Goal: Transaction & Acquisition: Purchase product/service

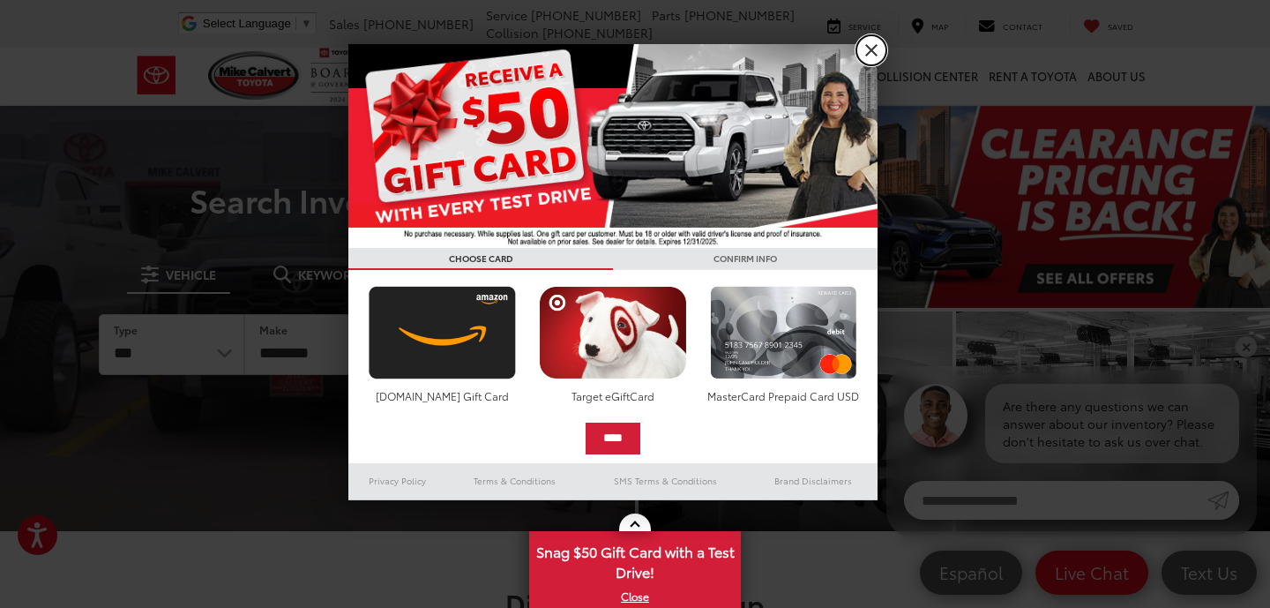
click at [869, 54] on link "X" at bounding box center [872, 50] width 30 height 30
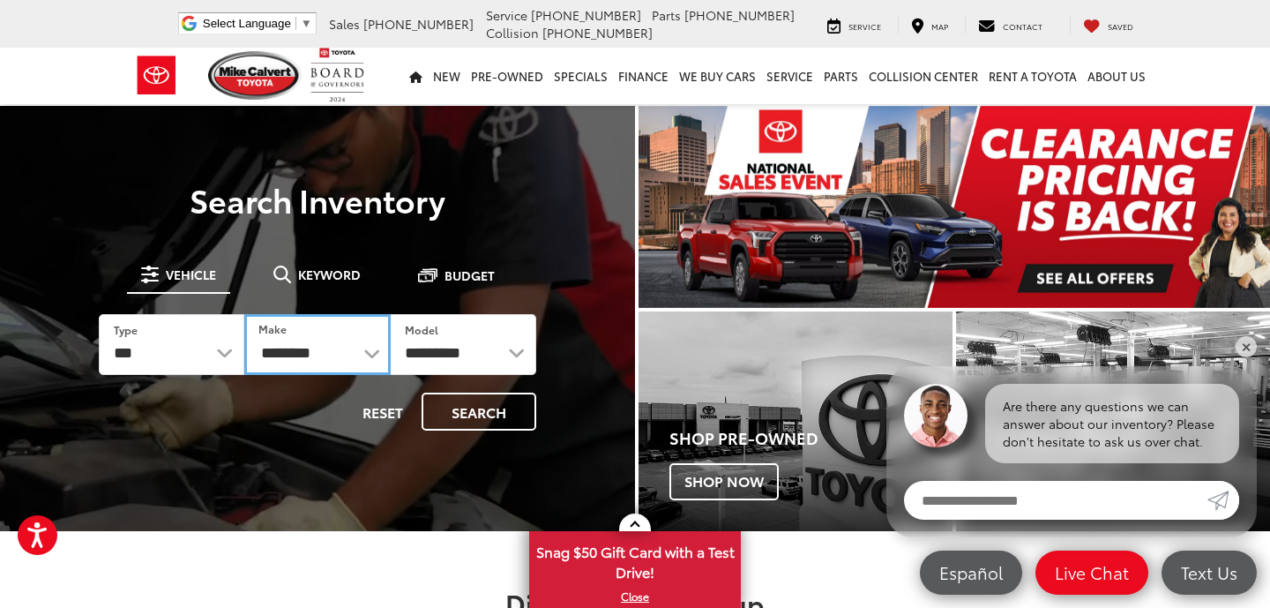
click at [368, 354] on select "**********" at bounding box center [317, 344] width 146 height 61
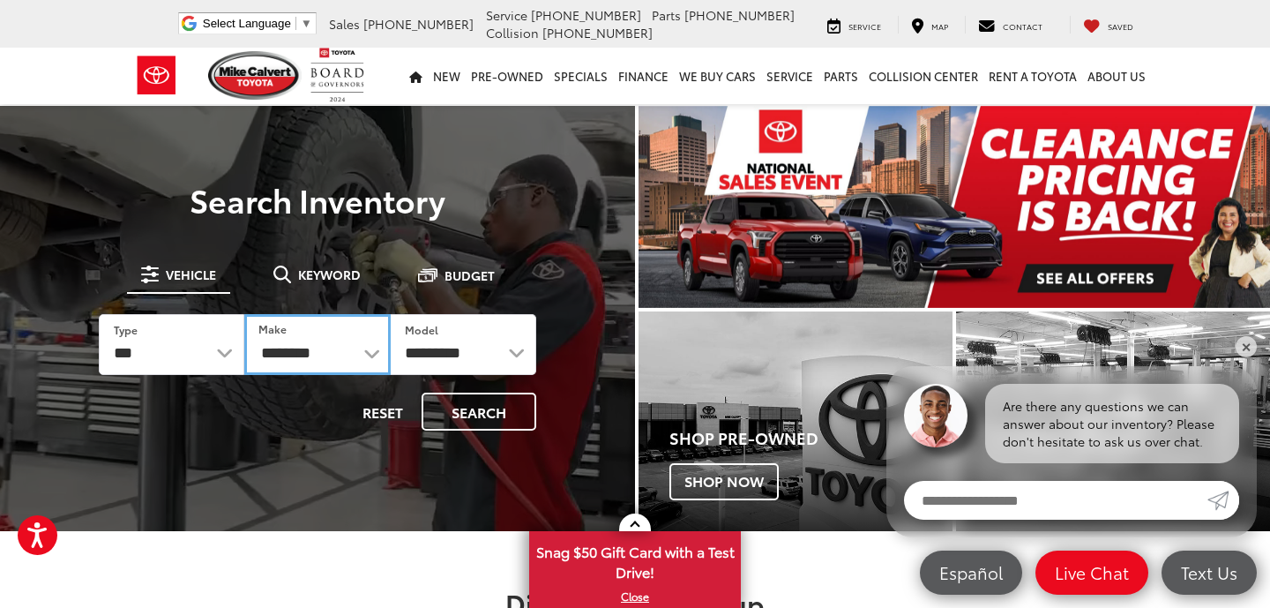
select select "******"
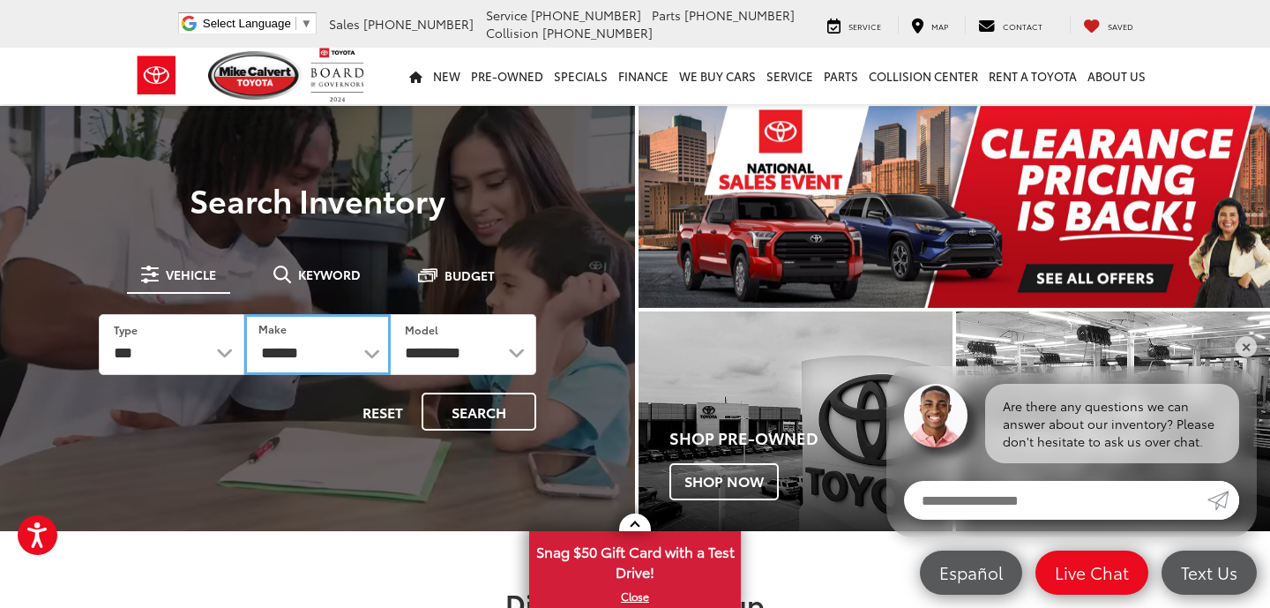
click at [244, 314] on select "**********" at bounding box center [317, 344] width 146 height 61
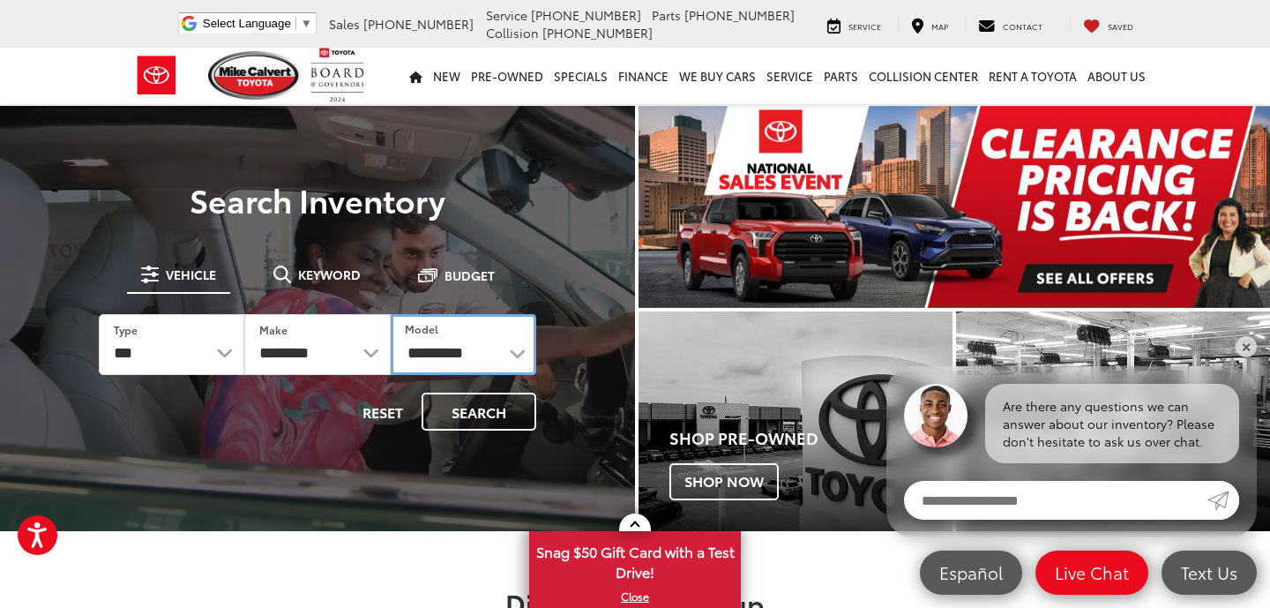
click at [486, 354] on select "**********" at bounding box center [464, 344] width 146 height 61
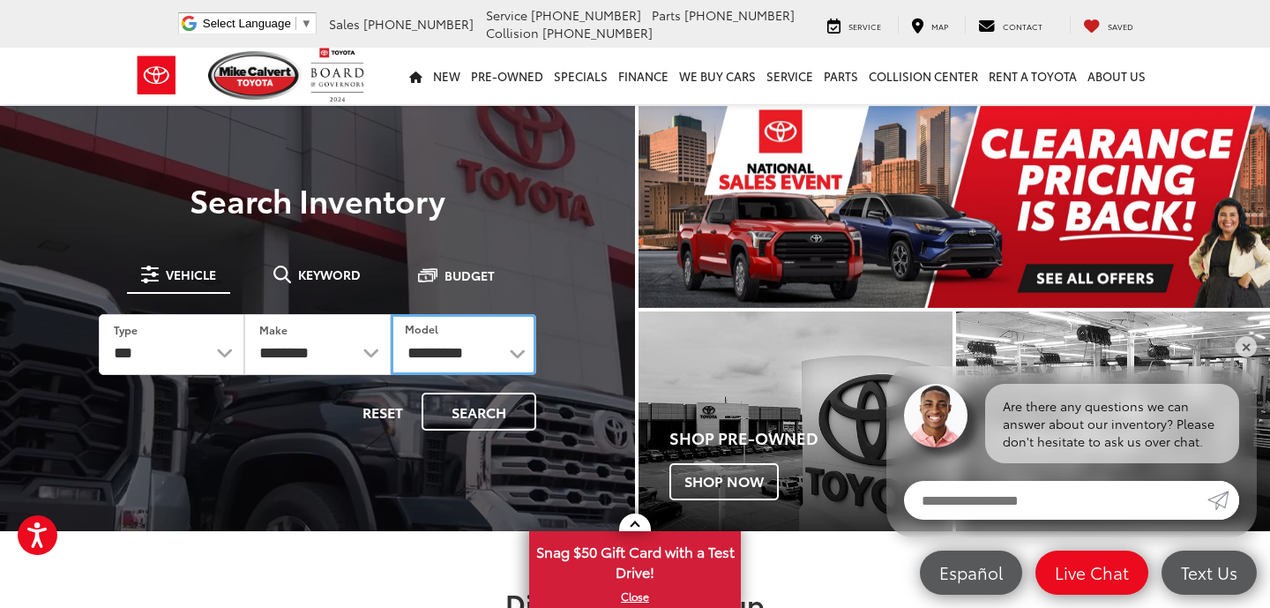
select select "******"
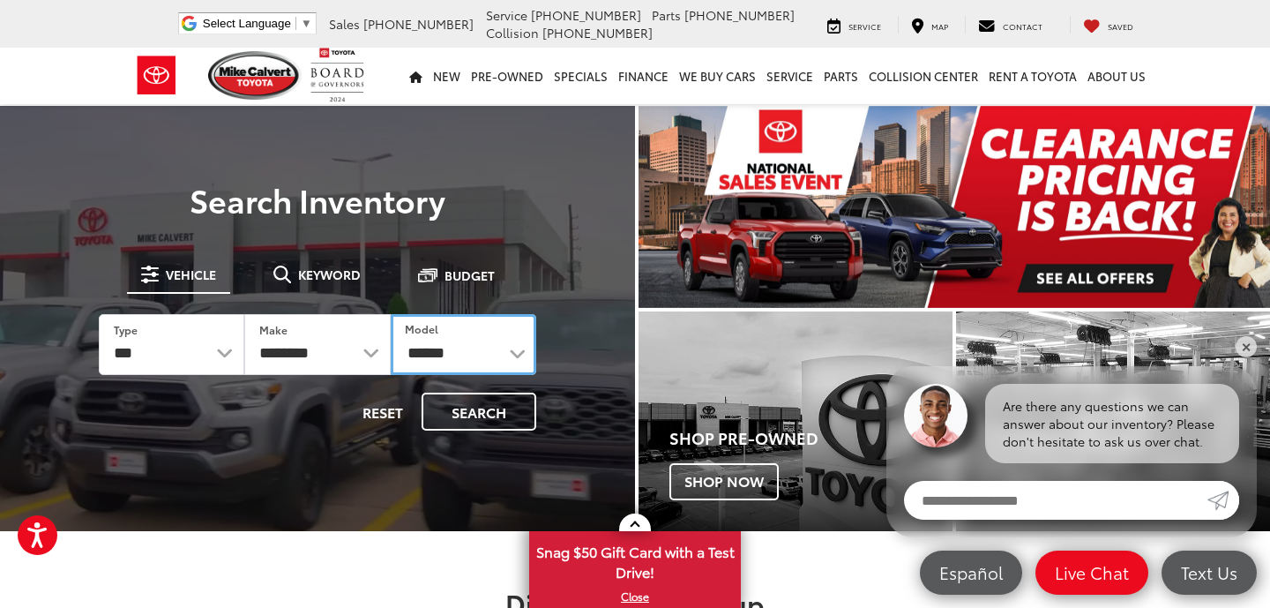
click at [391, 314] on select "**********" at bounding box center [464, 344] width 146 height 61
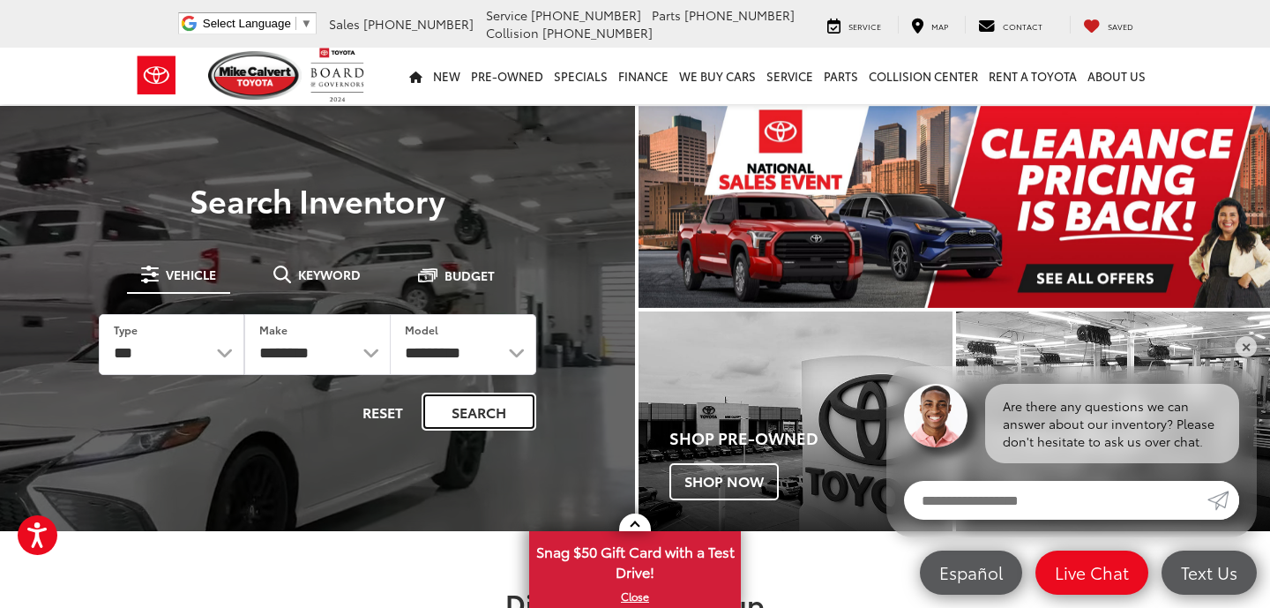
click at [483, 417] on button "Search" at bounding box center [479, 412] width 115 height 38
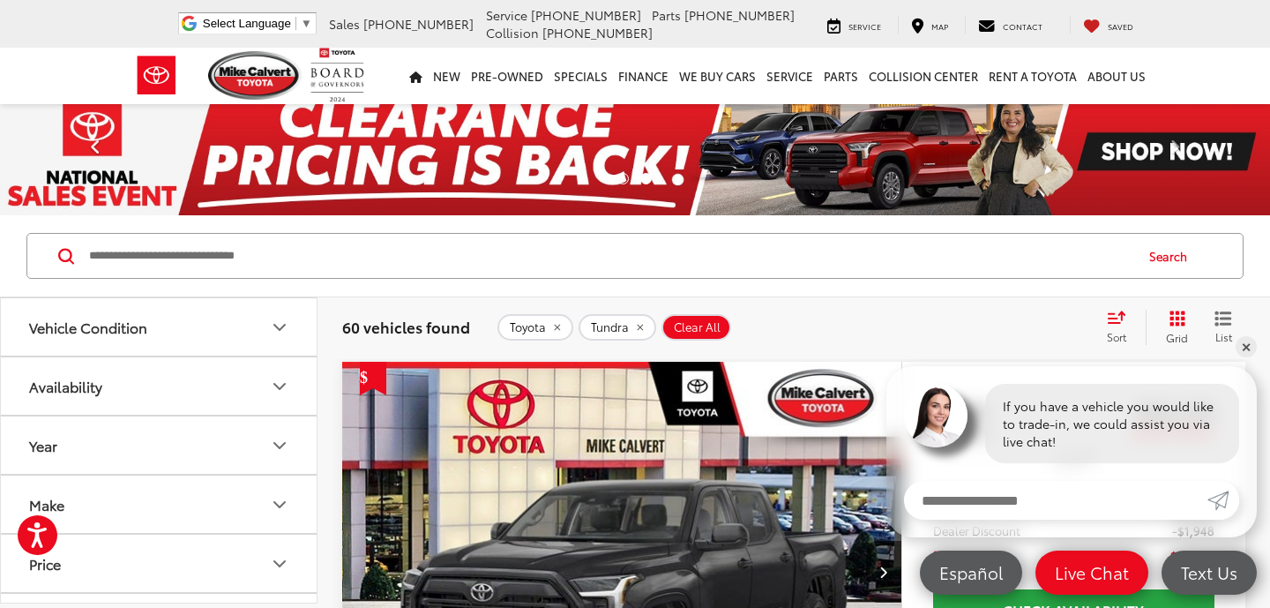
click at [94, 151] on span at bounding box center [95, 151] width 26 height 26
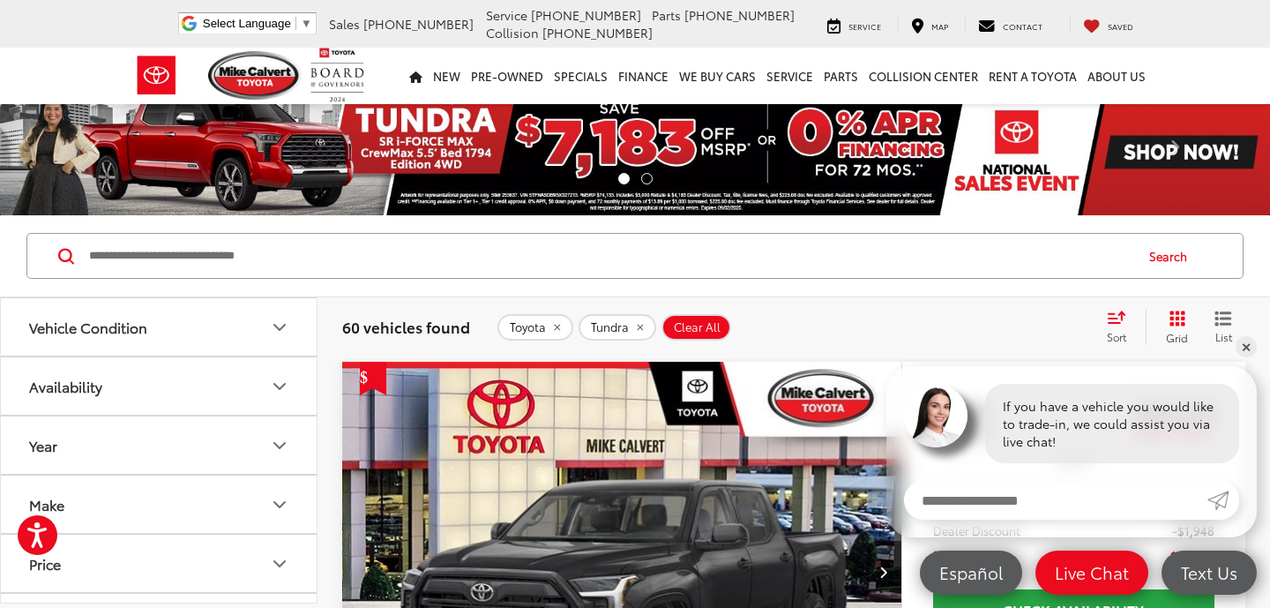
click at [253, 154] on img at bounding box center [635, 151] width 1270 height 127
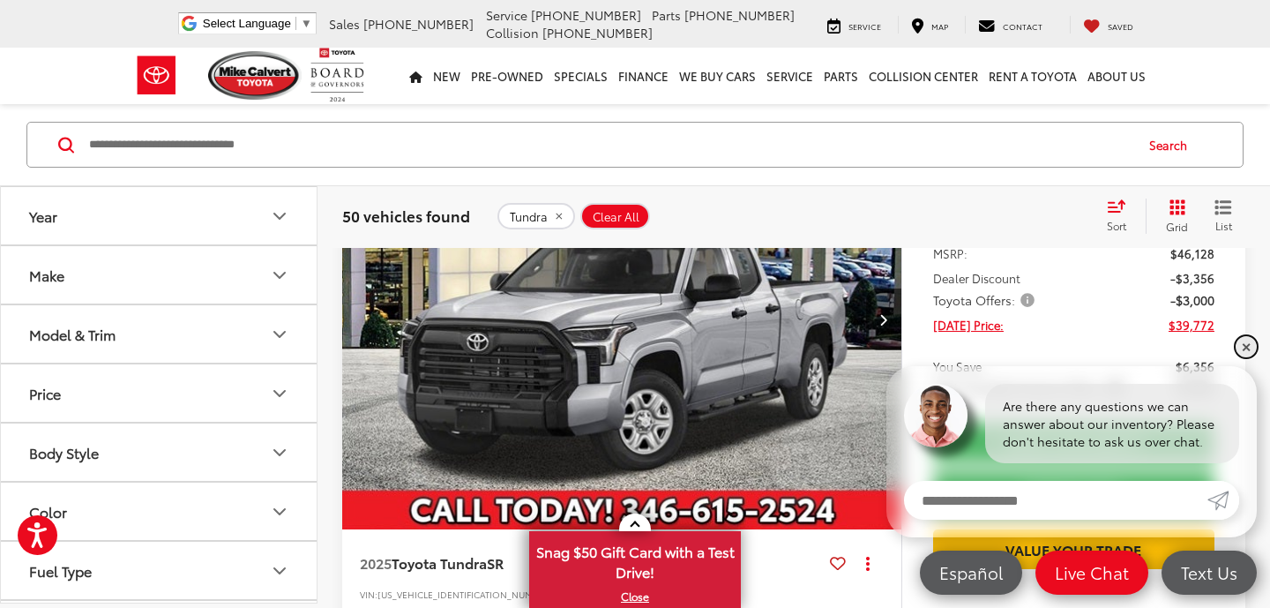
click at [1249, 348] on link "✕" at bounding box center [1246, 346] width 21 height 21
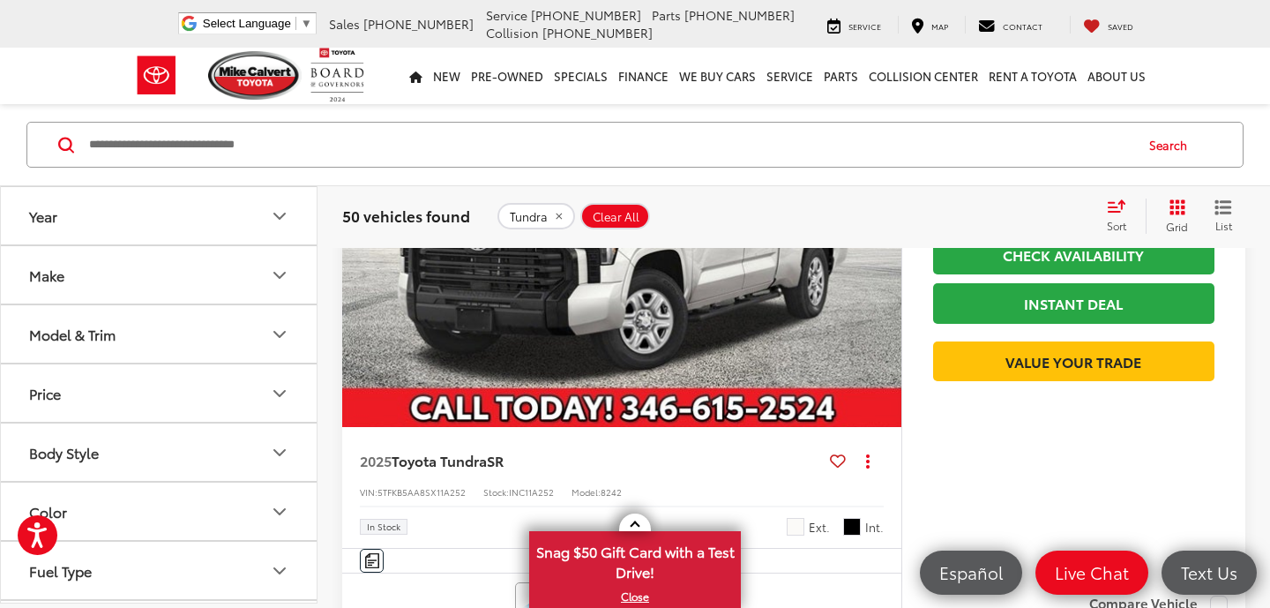
scroll to position [1843, 0]
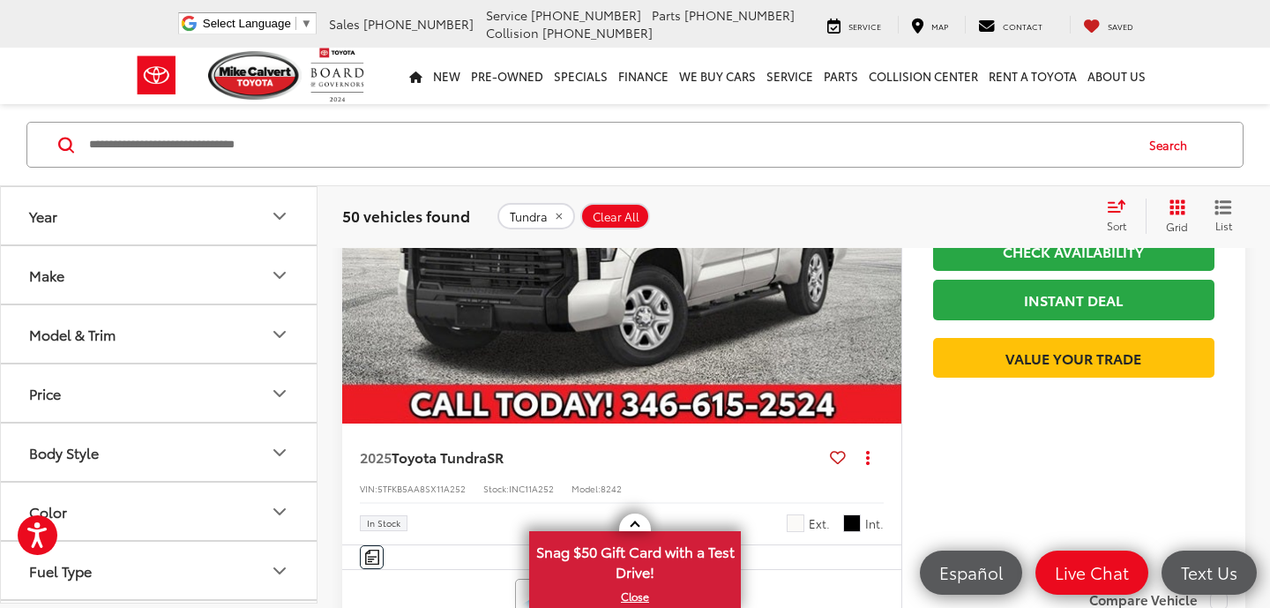
click at [278, 451] on icon "Body Style" at bounding box center [279, 452] width 21 height 21
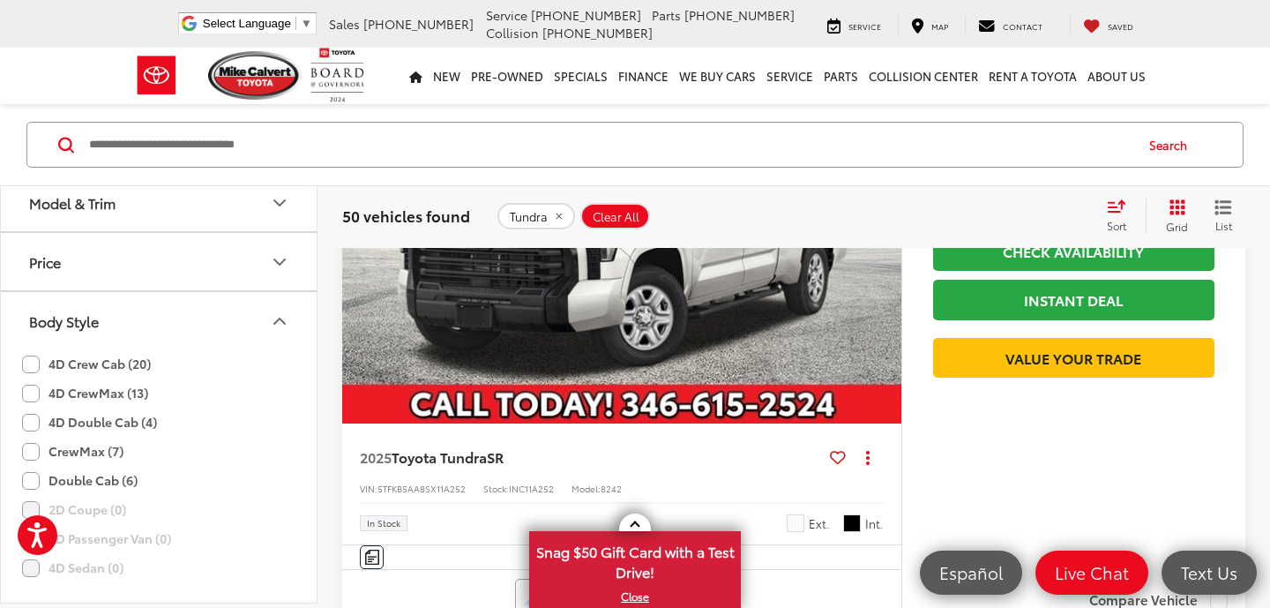
scroll to position [83, 0]
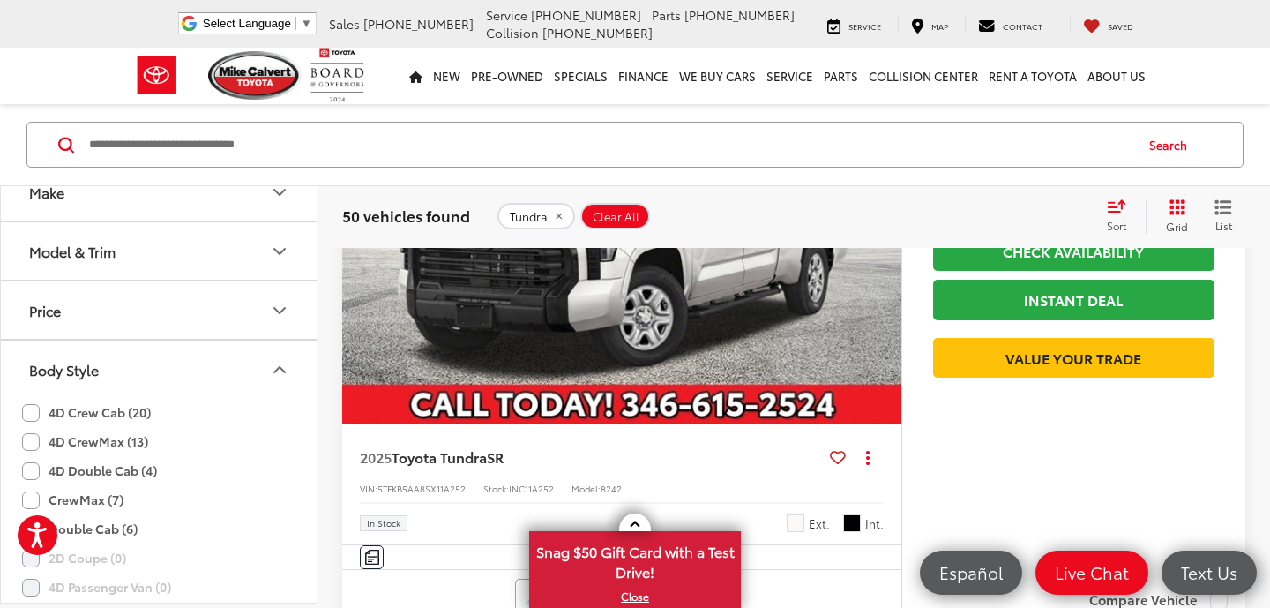
click at [275, 251] on icon "Model & Trim" at bounding box center [279, 251] width 21 height 21
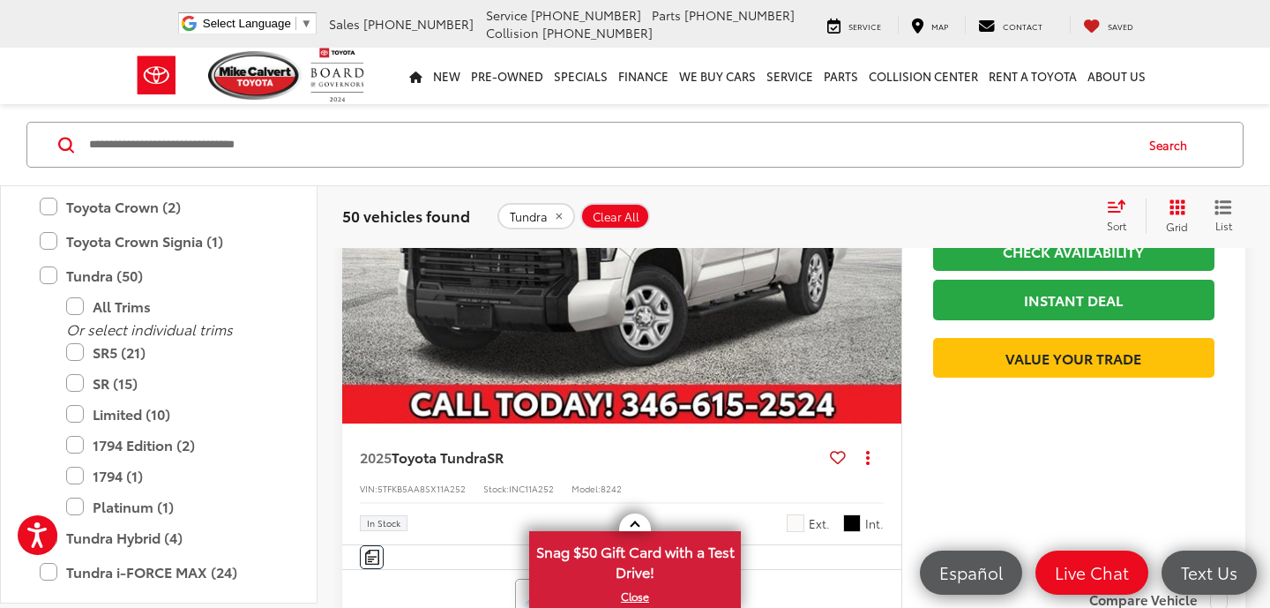
scroll to position [1153, 0]
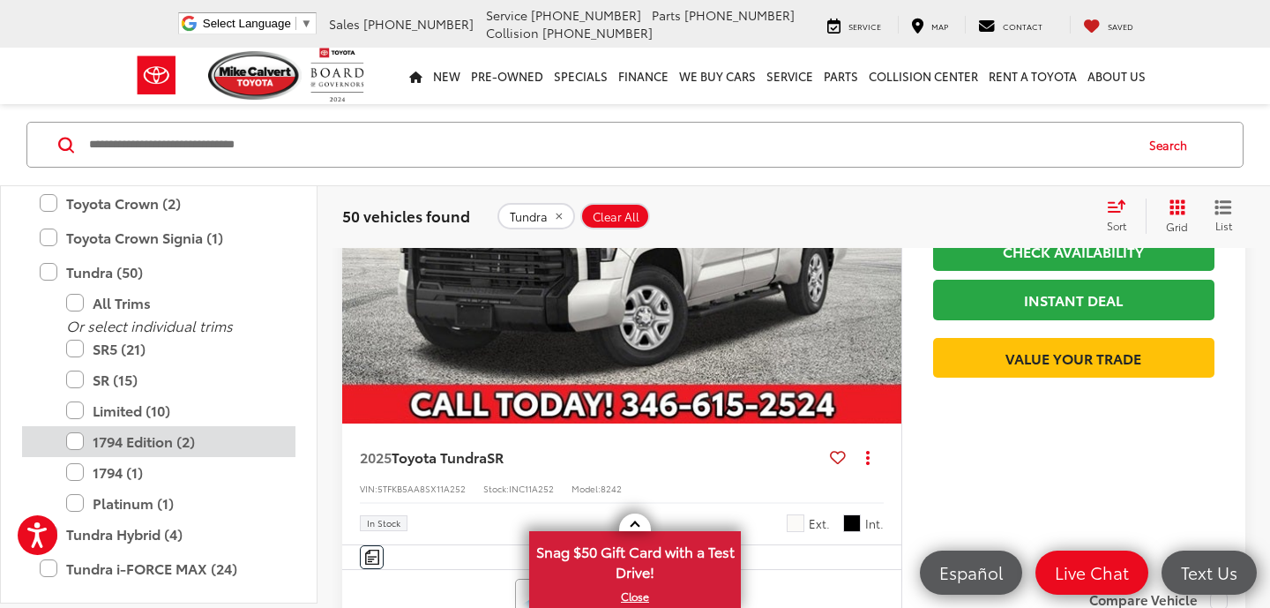
click at [78, 440] on label "1794 Edition (2)" at bounding box center [172, 441] width 212 height 31
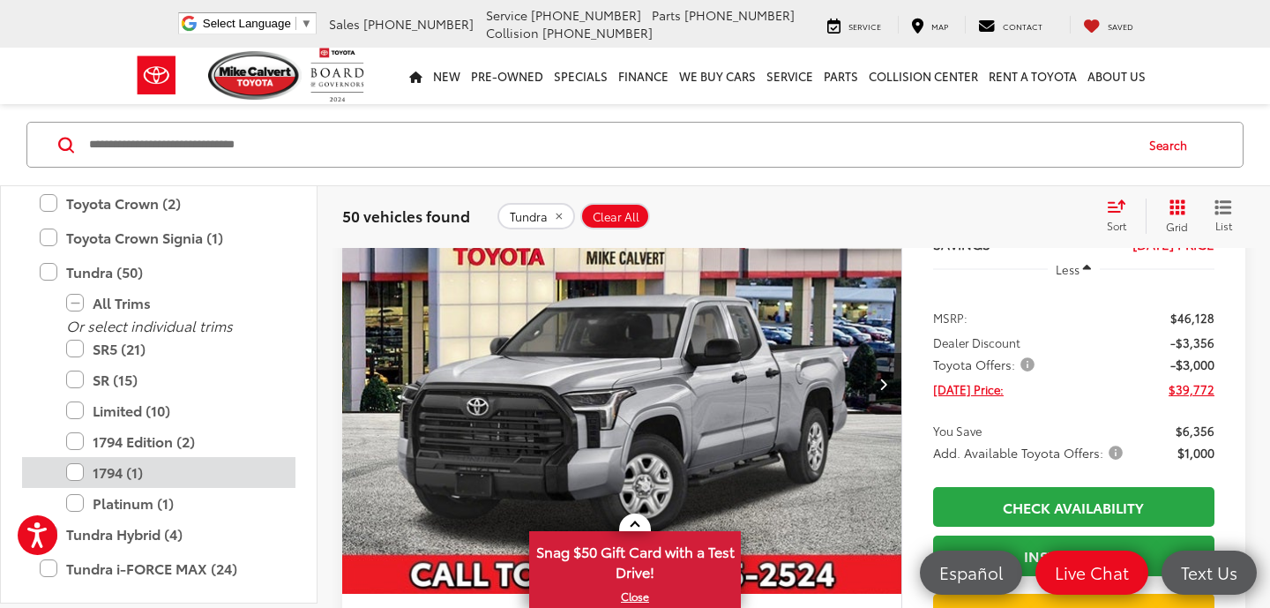
click at [78, 469] on label "1794 (1)" at bounding box center [172, 472] width 212 height 31
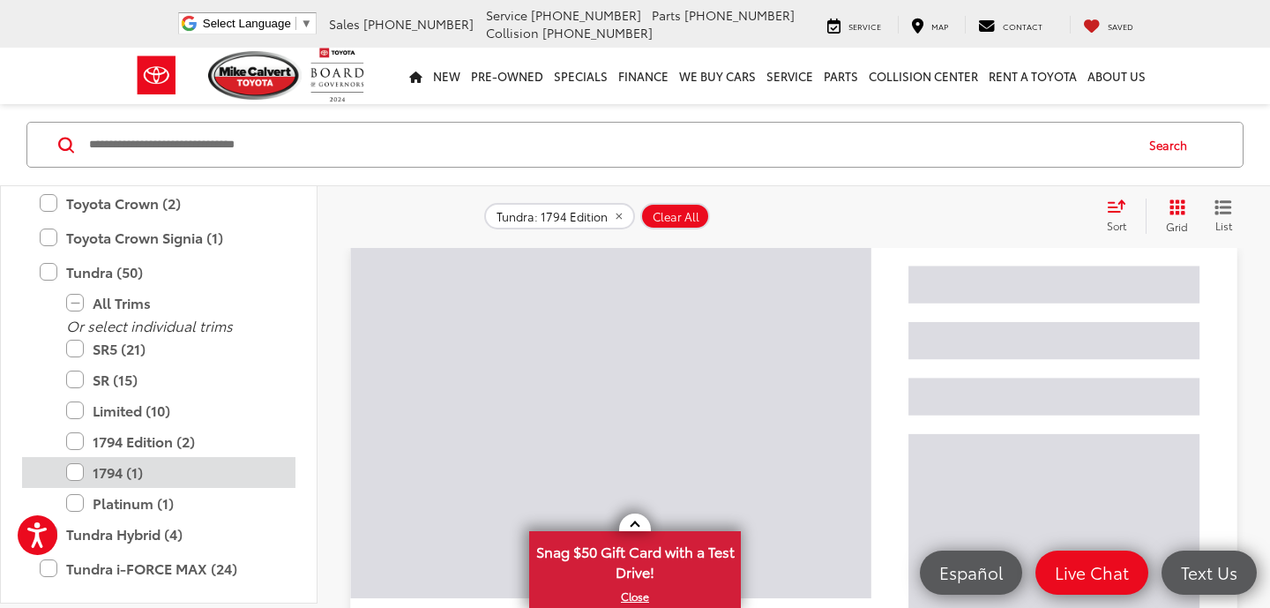
scroll to position [241, 0]
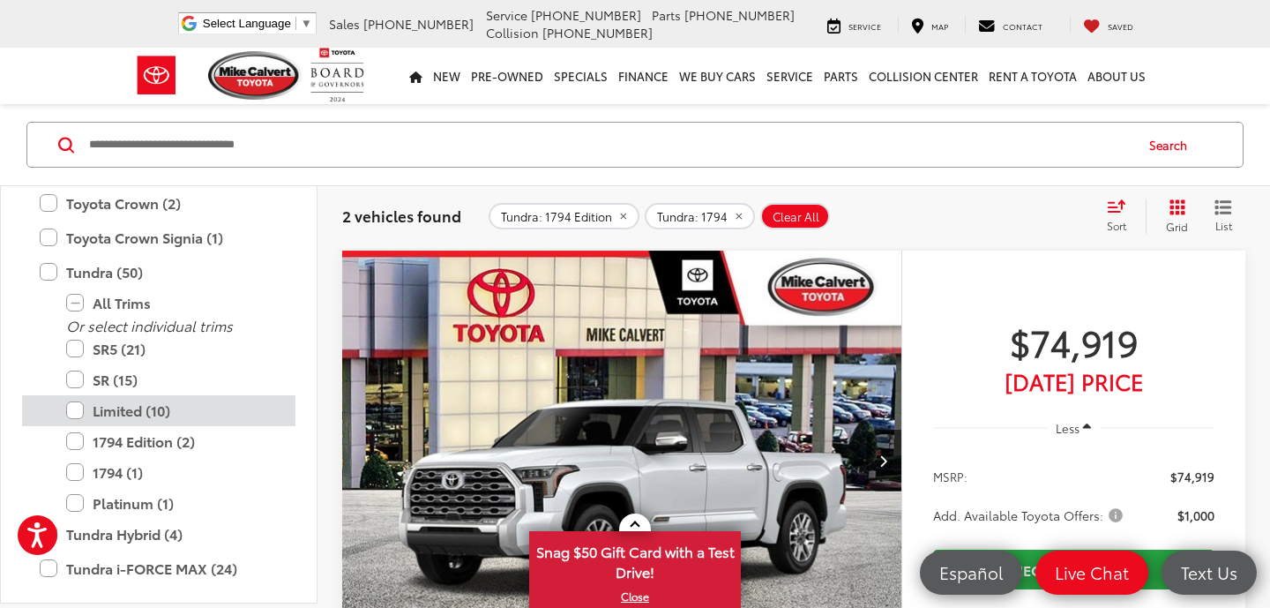
click at [82, 414] on label "Limited (10)" at bounding box center [172, 410] width 212 height 31
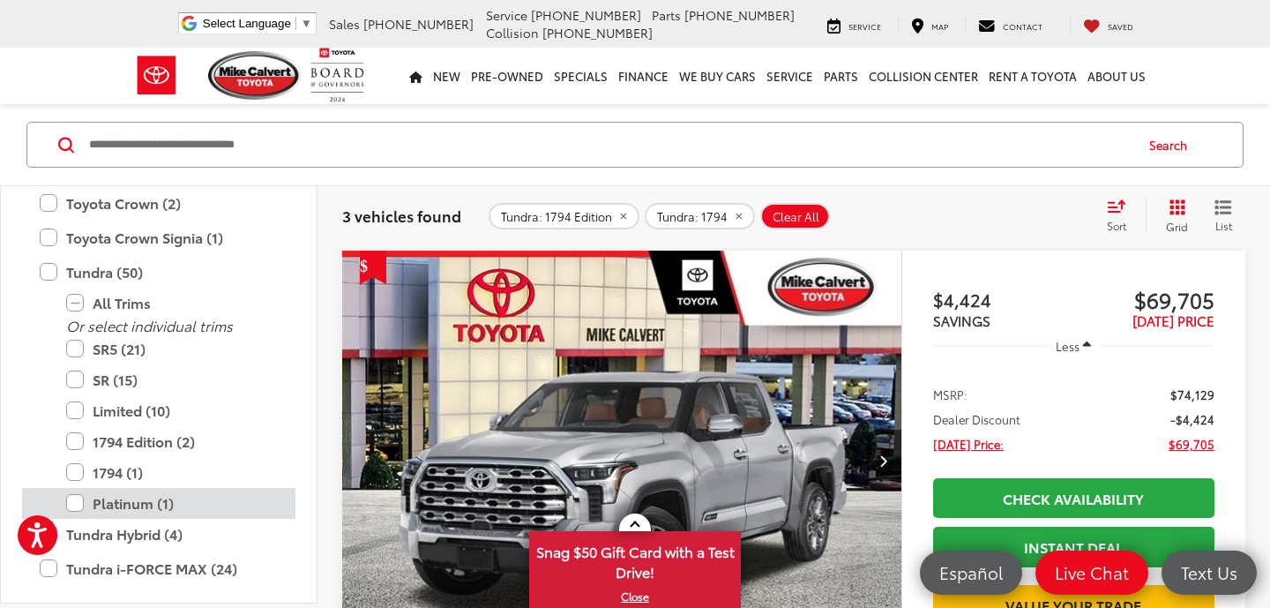
click at [78, 498] on label "Platinum (1)" at bounding box center [172, 503] width 212 height 31
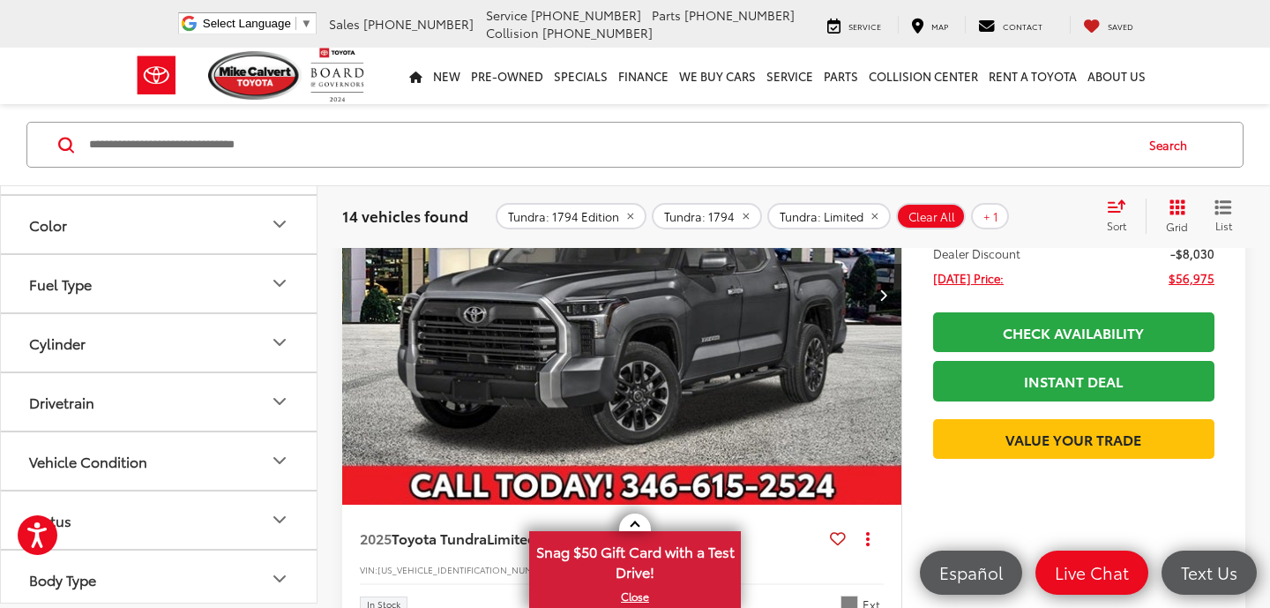
scroll to position [1975, 0]
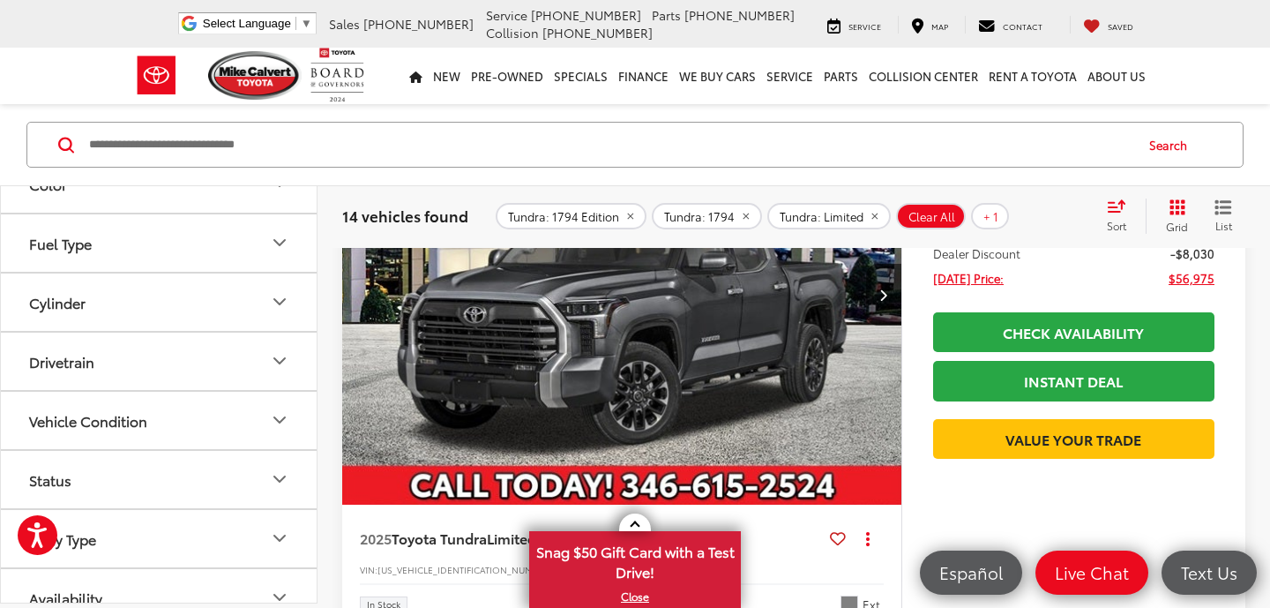
click at [229, 364] on button "Drivetrain" at bounding box center [160, 361] width 318 height 57
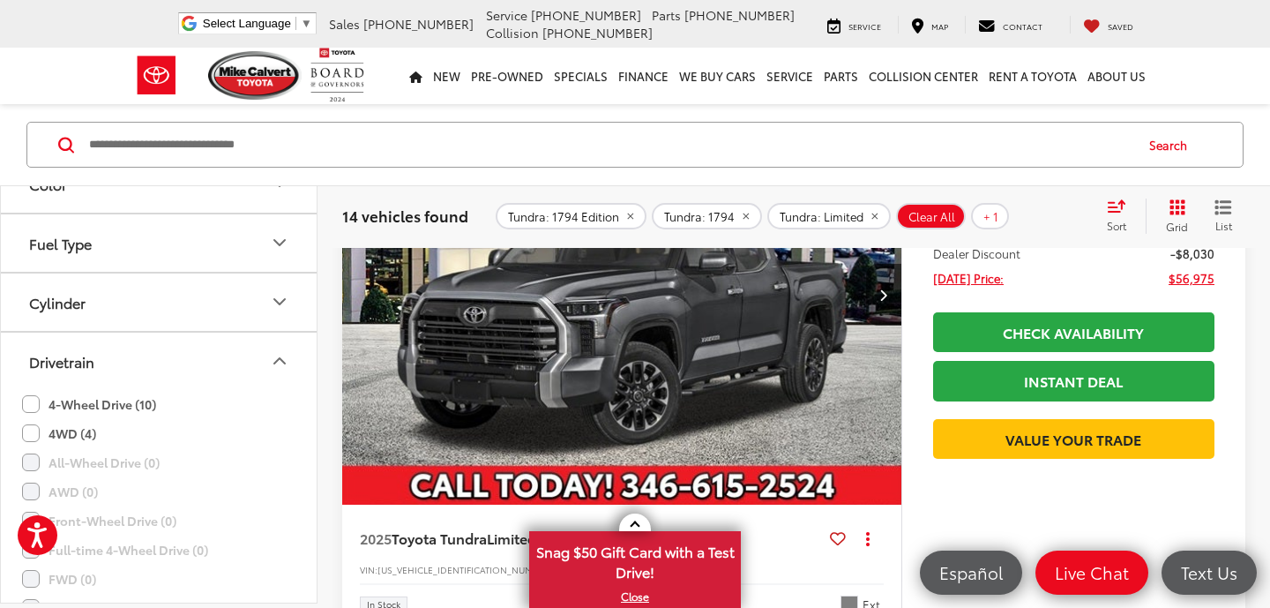
click at [34, 406] on label "4-Wheel Drive (10)" at bounding box center [89, 404] width 134 height 29
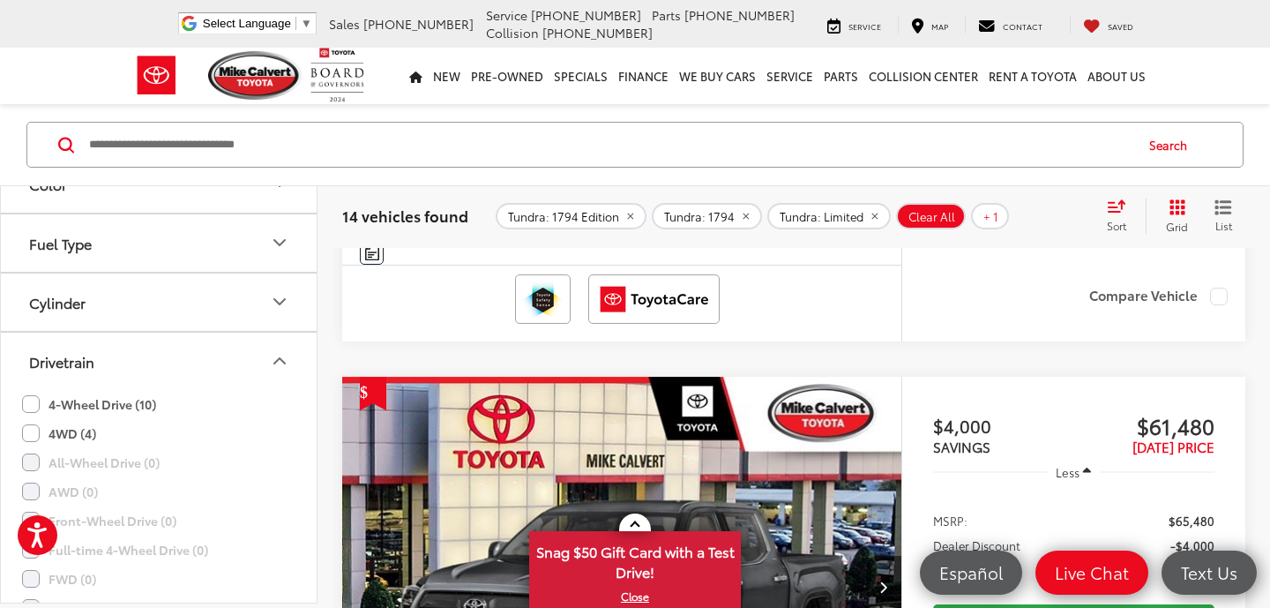
click at [34, 432] on label "4WD (4)" at bounding box center [59, 433] width 74 height 29
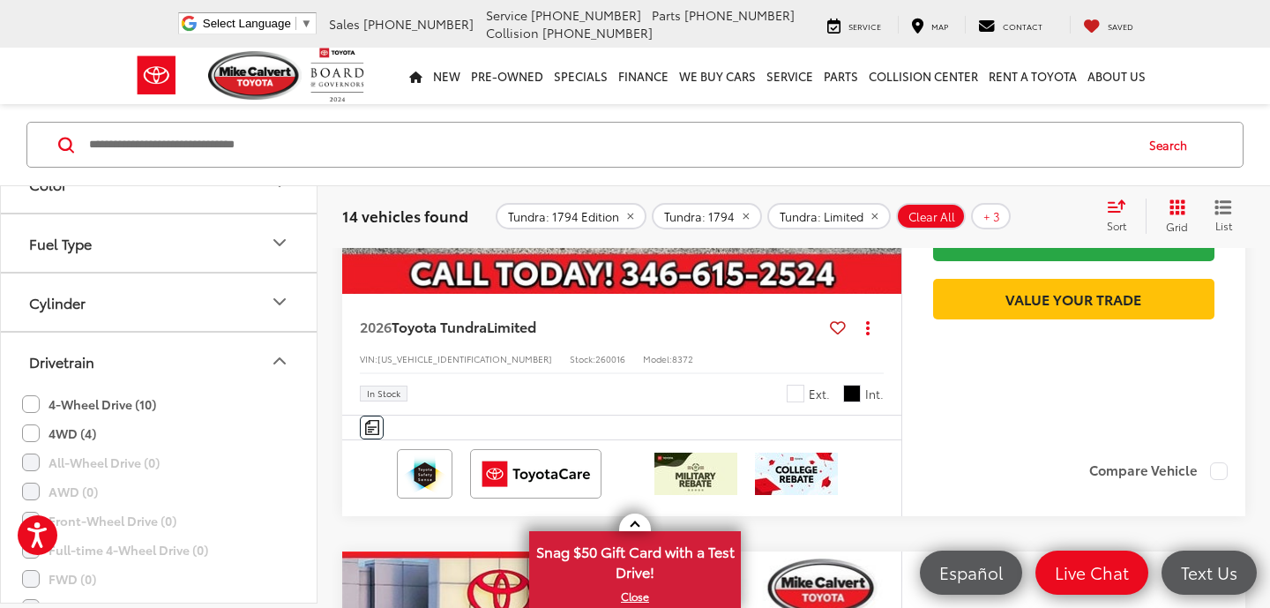
scroll to position [4681, 0]
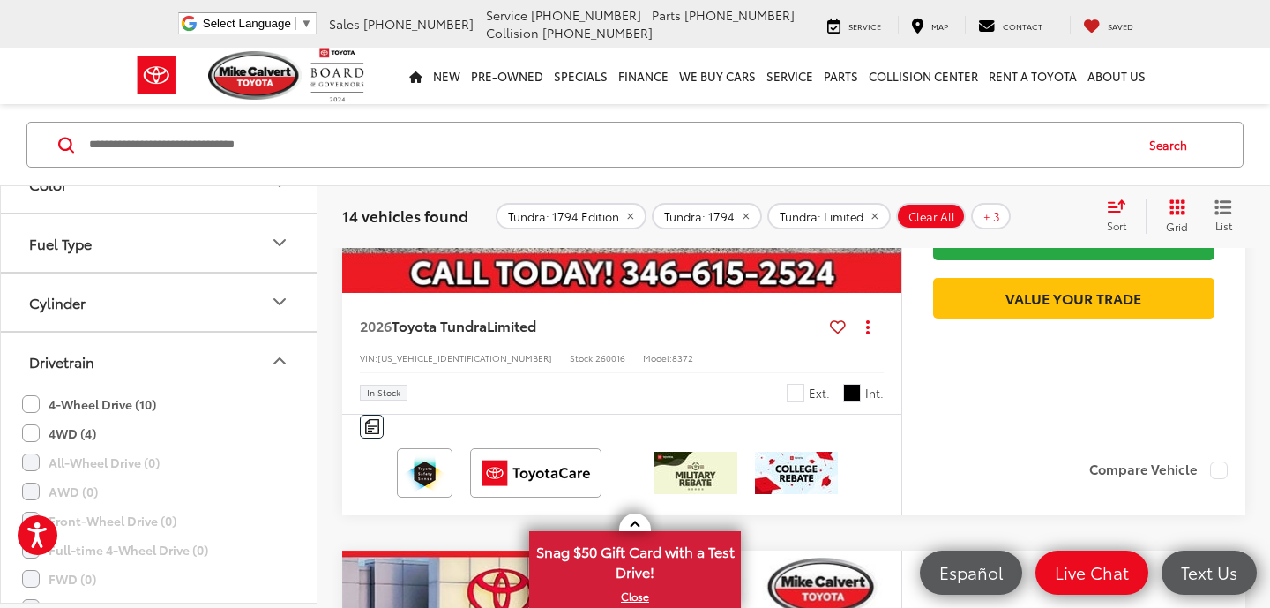
click at [801, 401] on span "Ice Cap" at bounding box center [796, 393] width 18 height 18
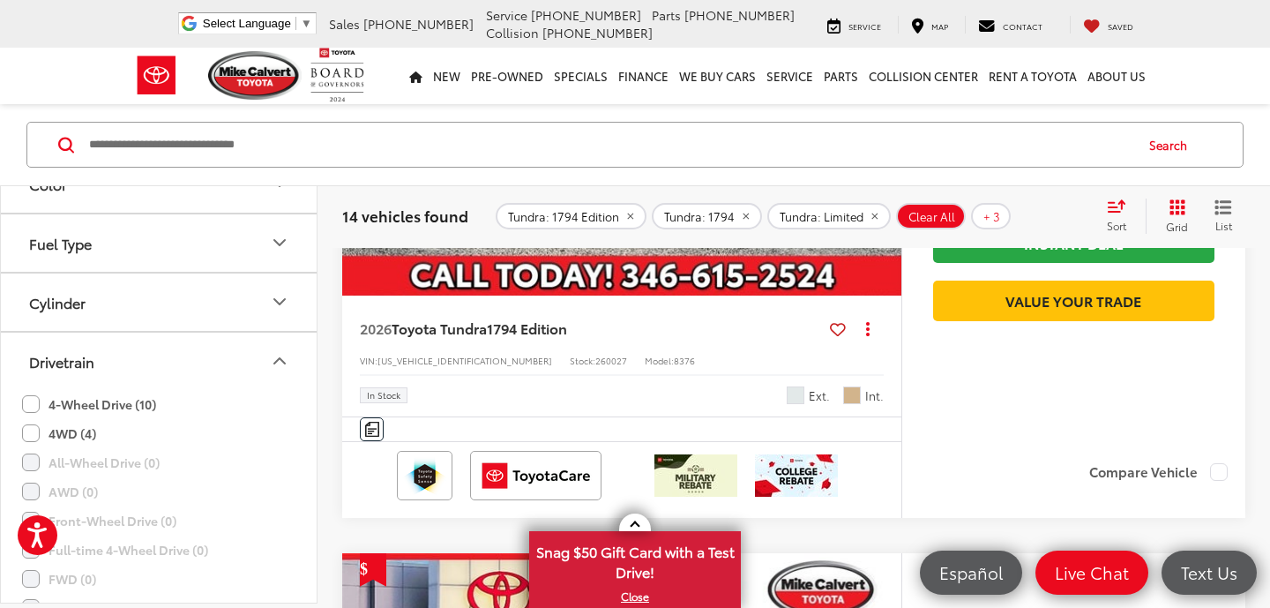
scroll to position [6036, 0]
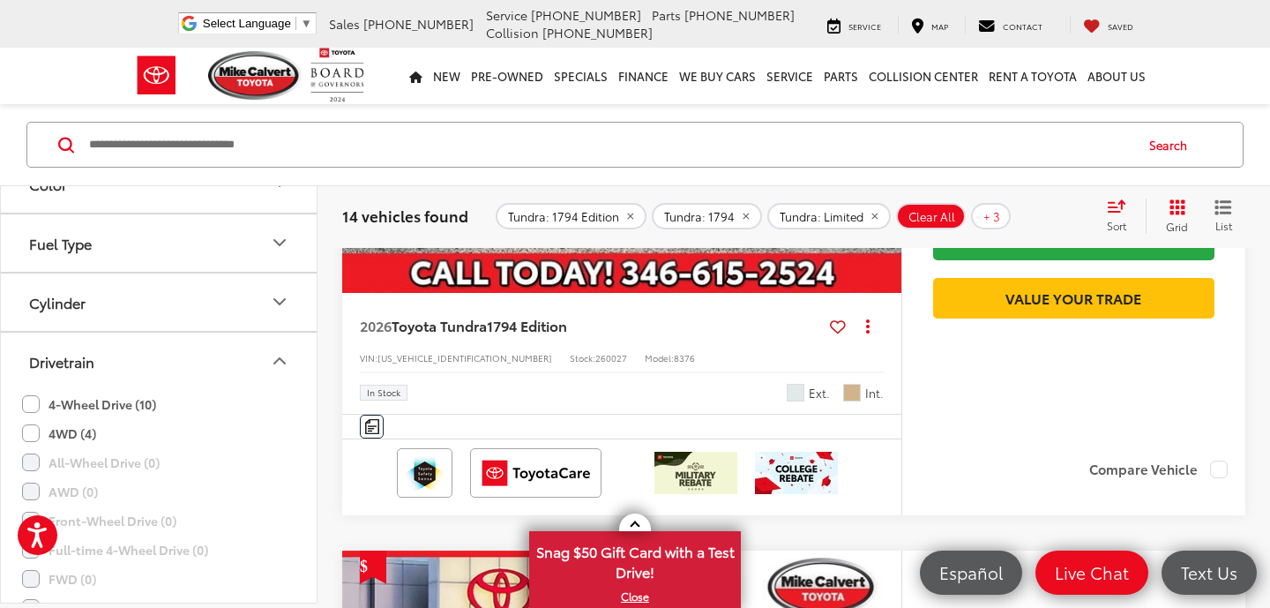
click at [800, 401] on span "Wind Chill Pearl" at bounding box center [796, 393] width 18 height 18
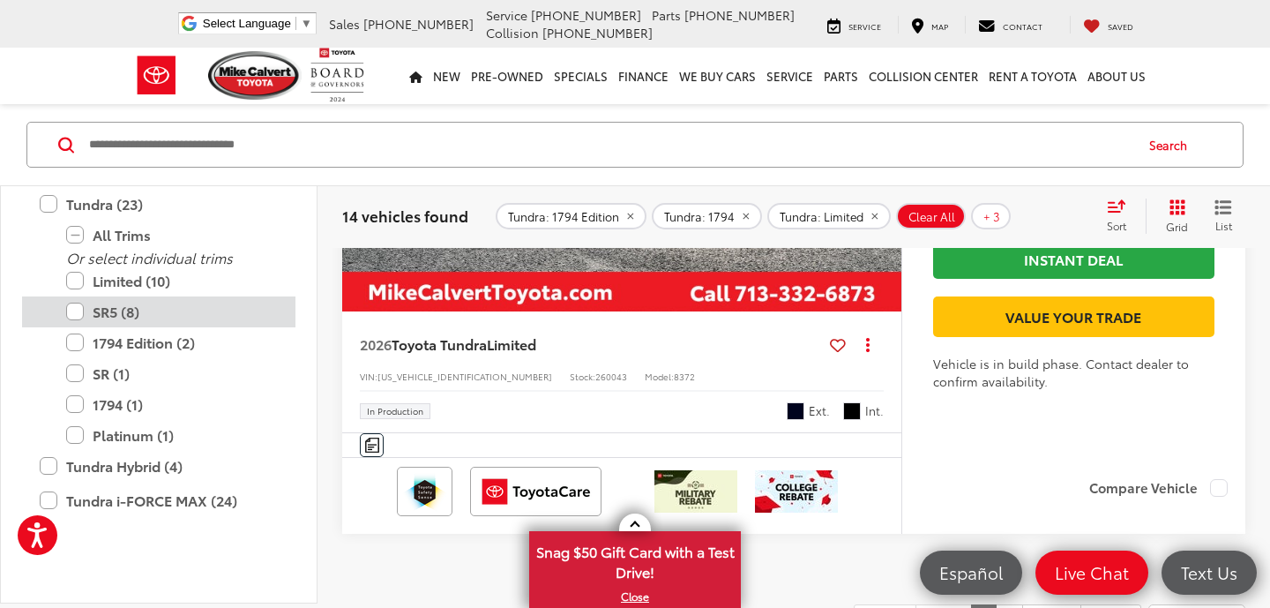
scroll to position [0, 0]
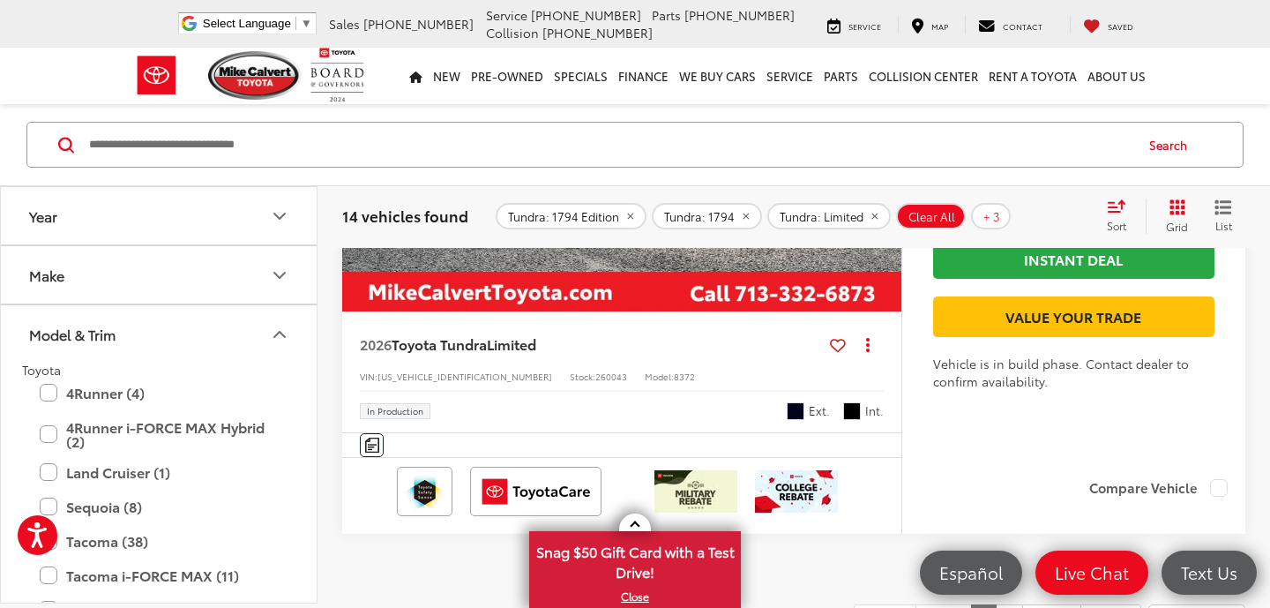
click at [164, 216] on button "Year" at bounding box center [160, 215] width 318 height 57
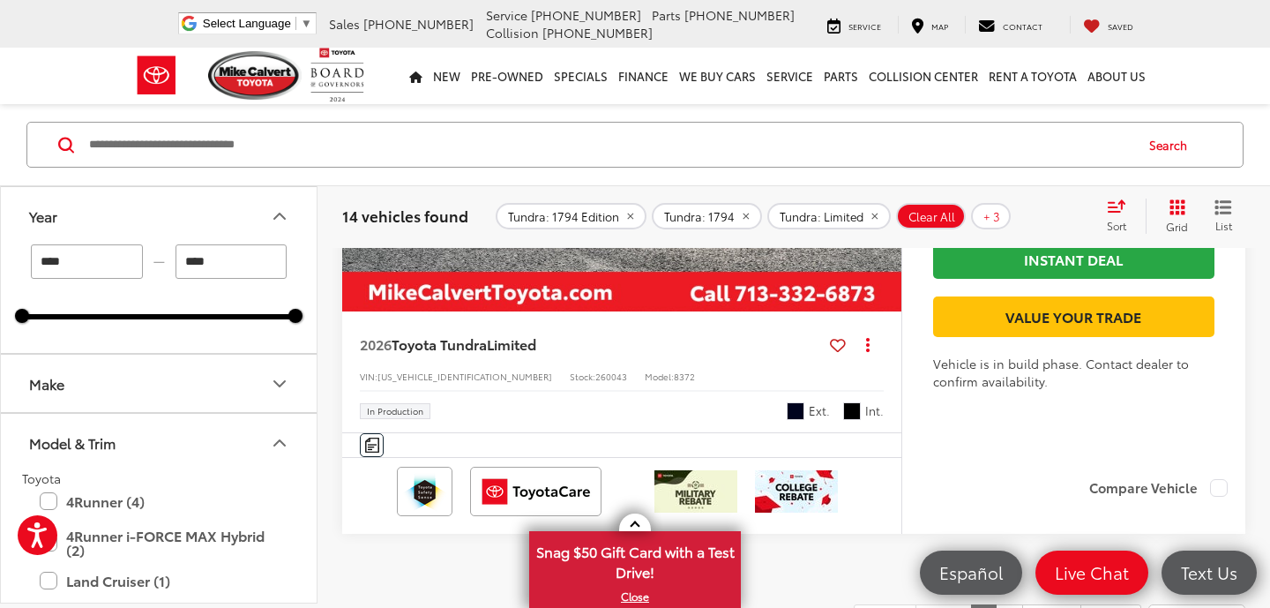
click at [220, 258] on input "****" at bounding box center [232, 261] width 112 height 34
type input "****"
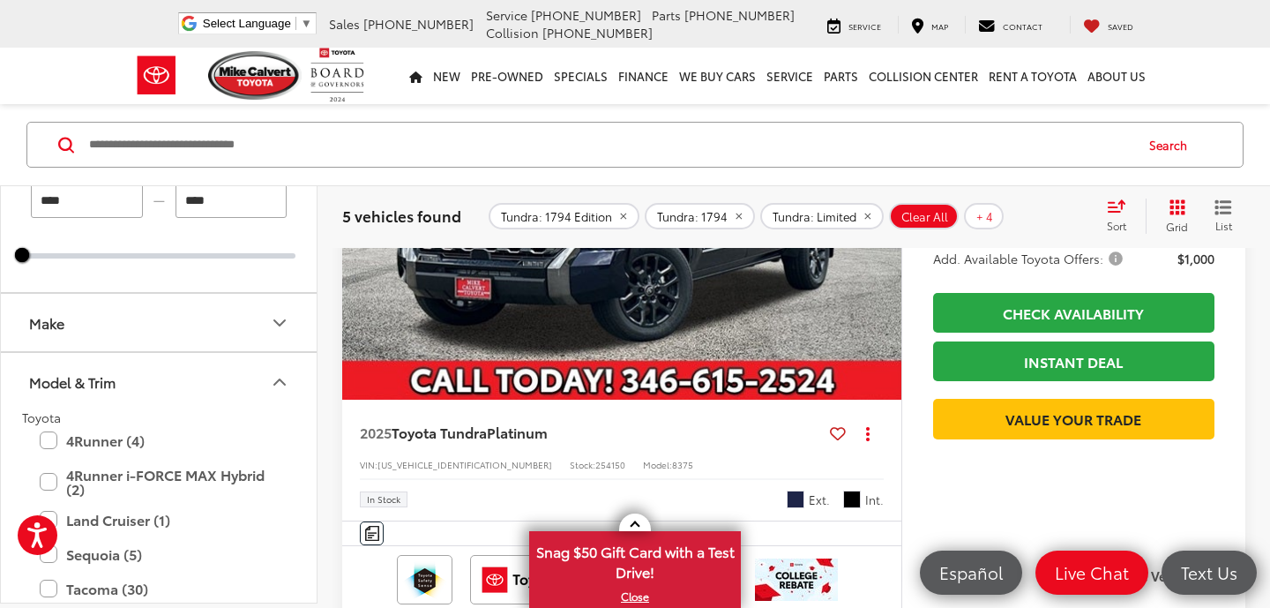
scroll to position [2544, 0]
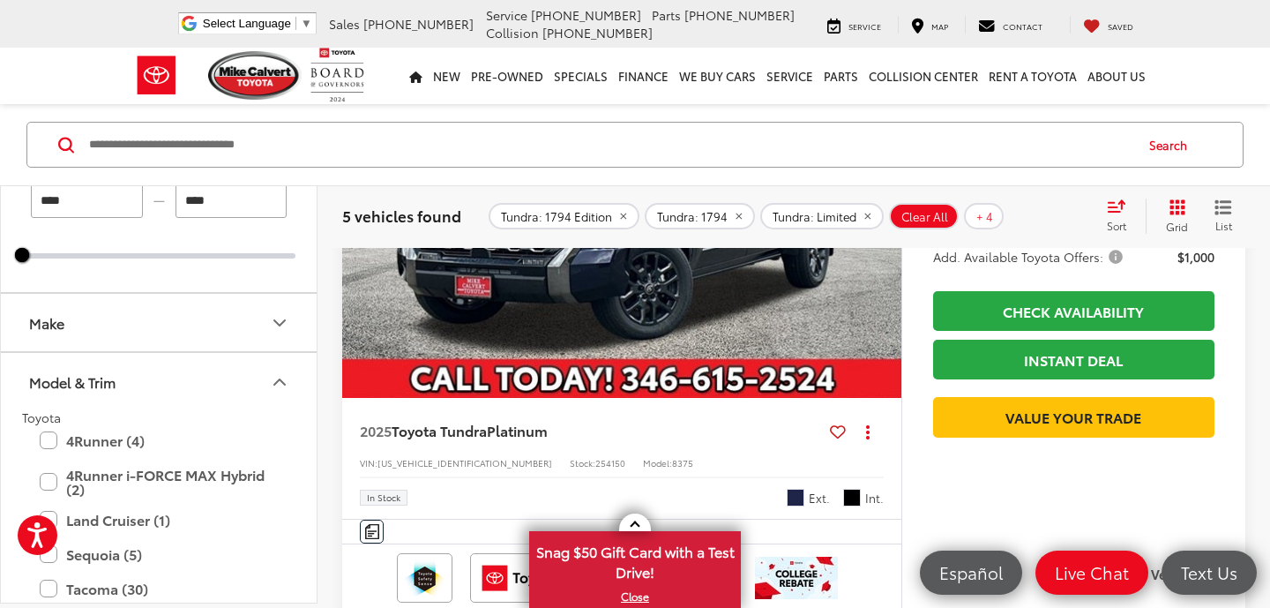
click at [796, 499] on span "Blueprint" at bounding box center [796, 498] width 18 height 18
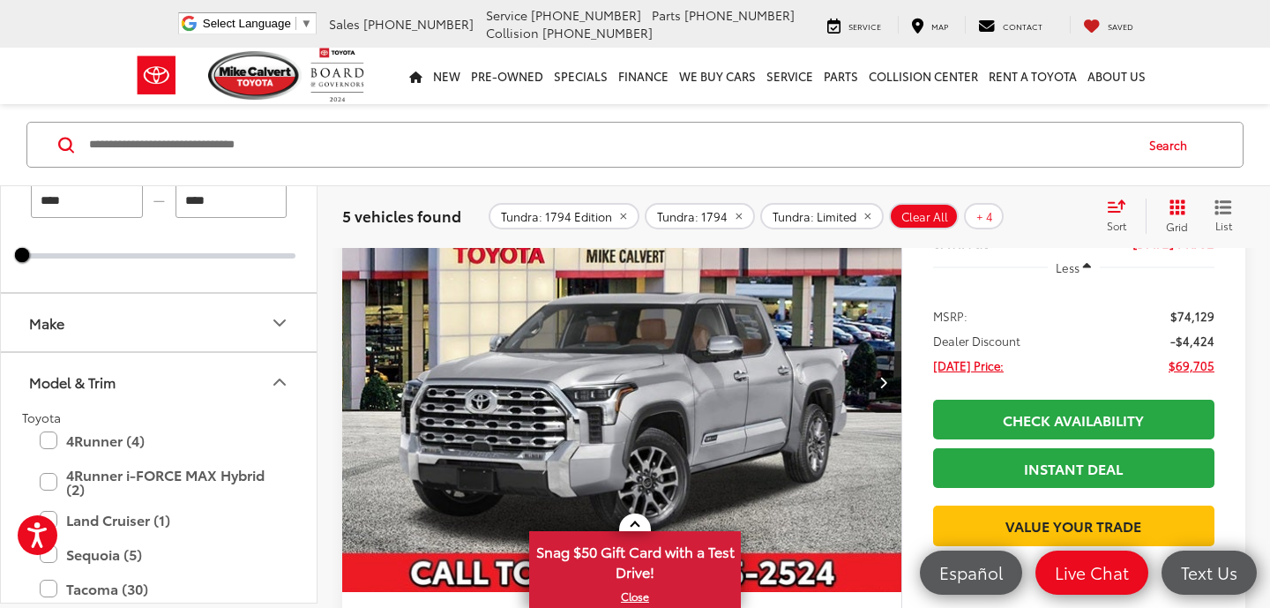
scroll to position [3028, 0]
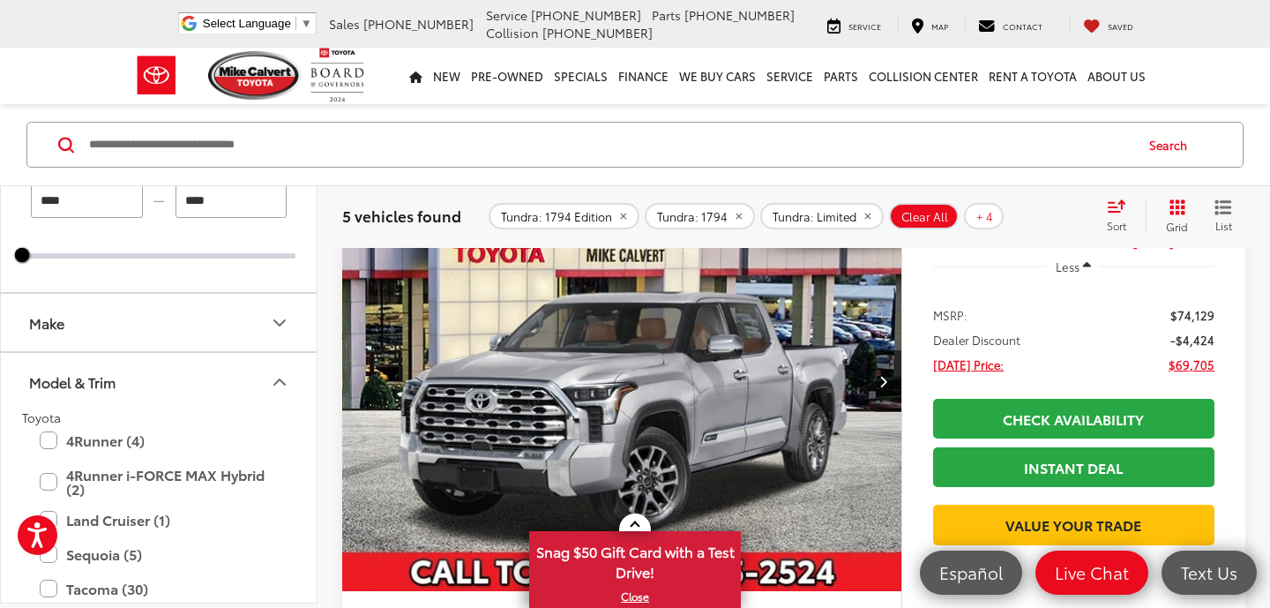
click at [660, 423] on img "2025 Toyota Tundra 1794 0" at bounding box center [622, 382] width 562 height 422
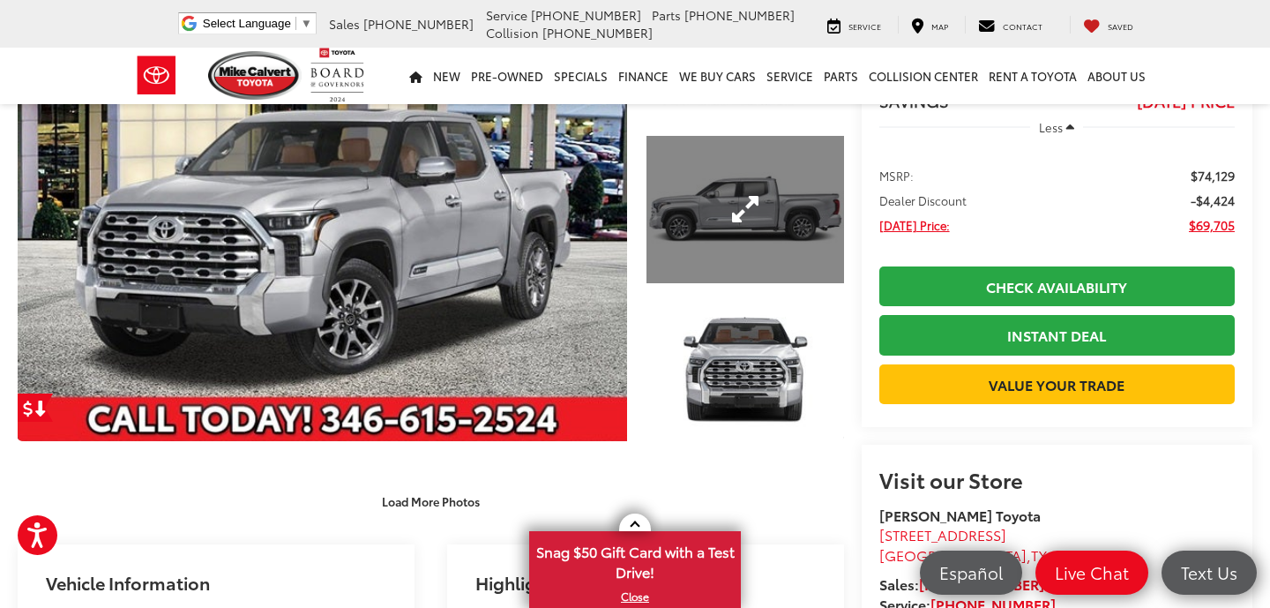
scroll to position [183, 0]
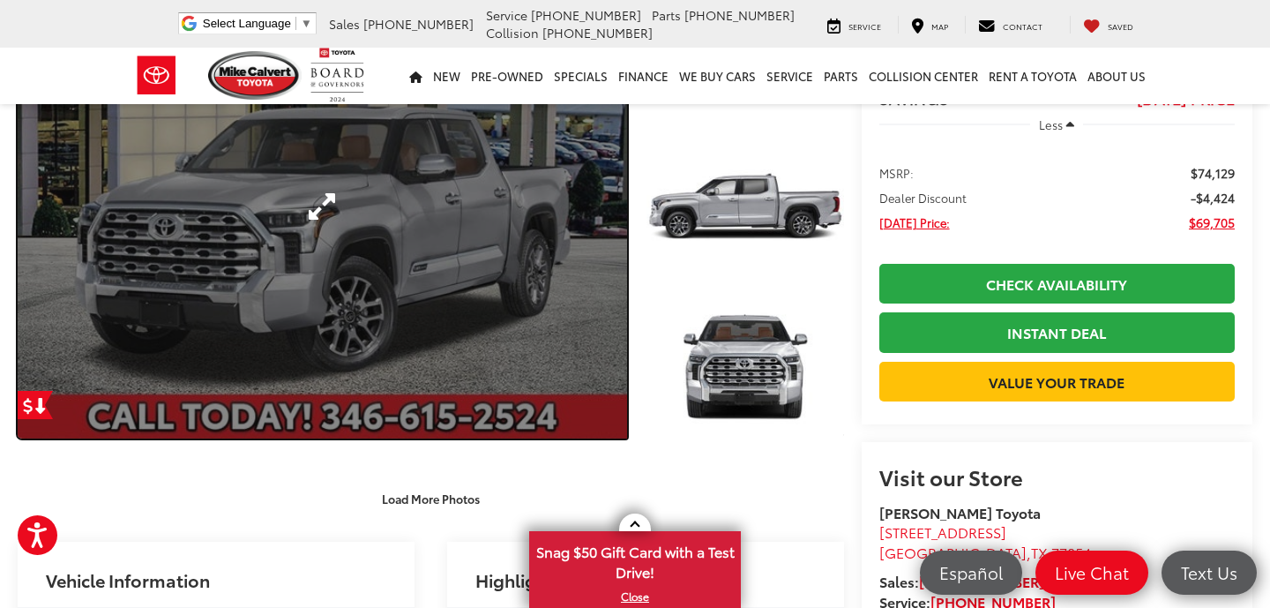
click at [308, 216] on link "Expand Photo 0" at bounding box center [323, 206] width 610 height 463
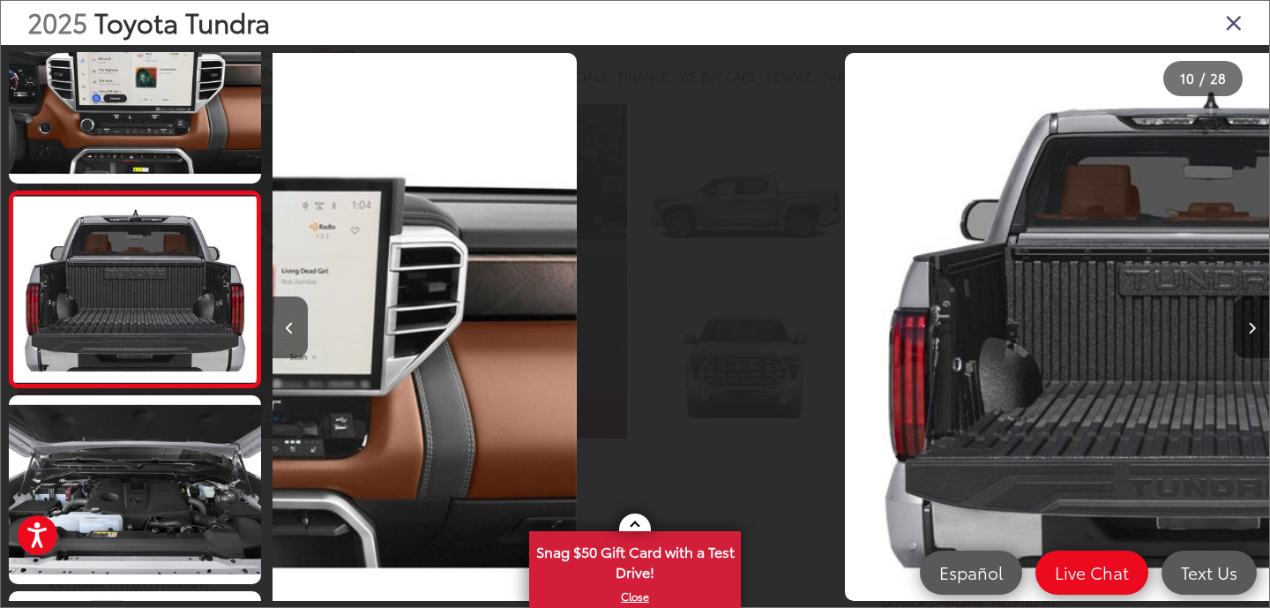
scroll to position [0, 0]
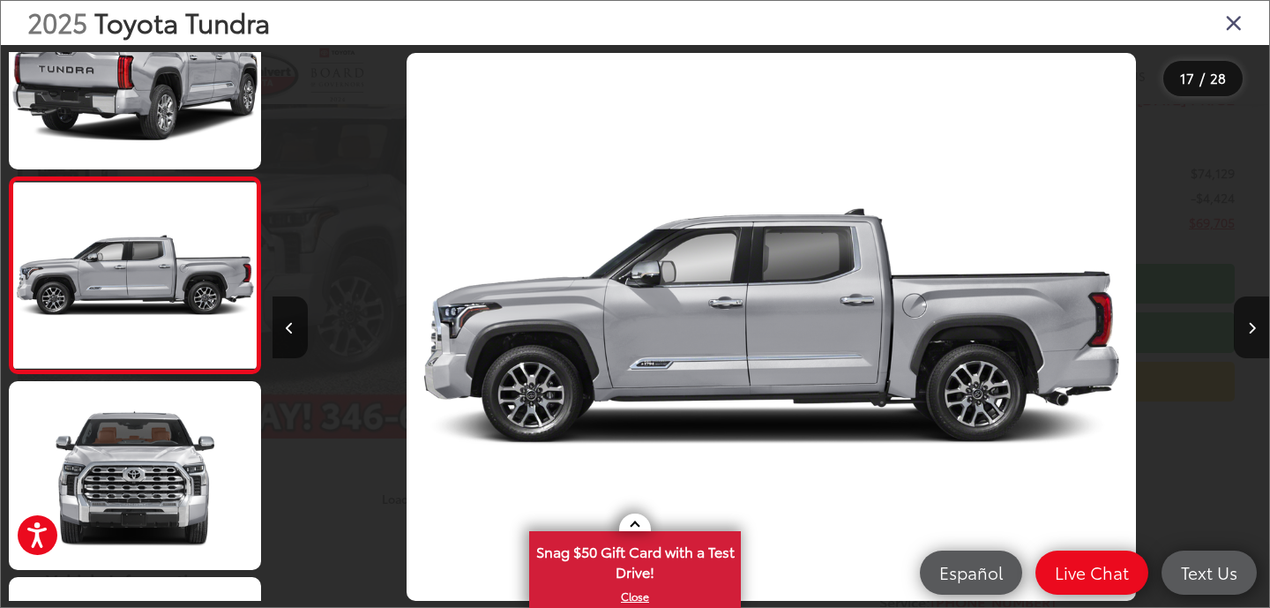
click at [1243, 19] on div "2025 Toyota Tundra" at bounding box center [635, 23] width 1268 height 44
click at [1231, 30] on icon "Close gallery" at bounding box center [1234, 22] width 18 height 23
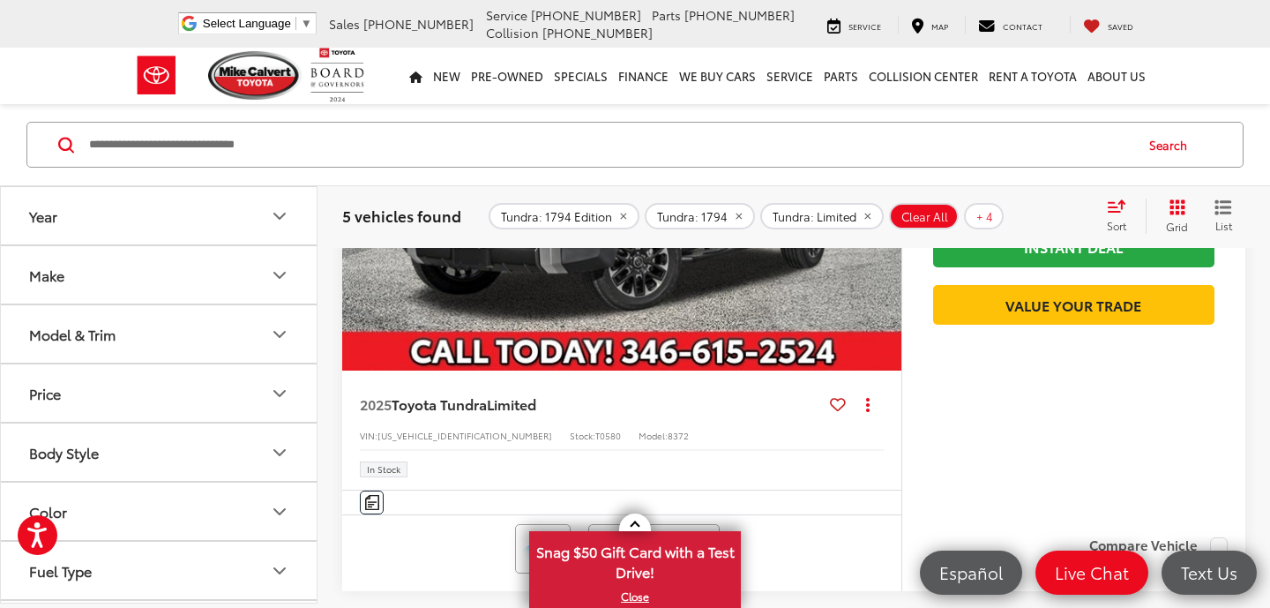
scroll to position [1225, 0]
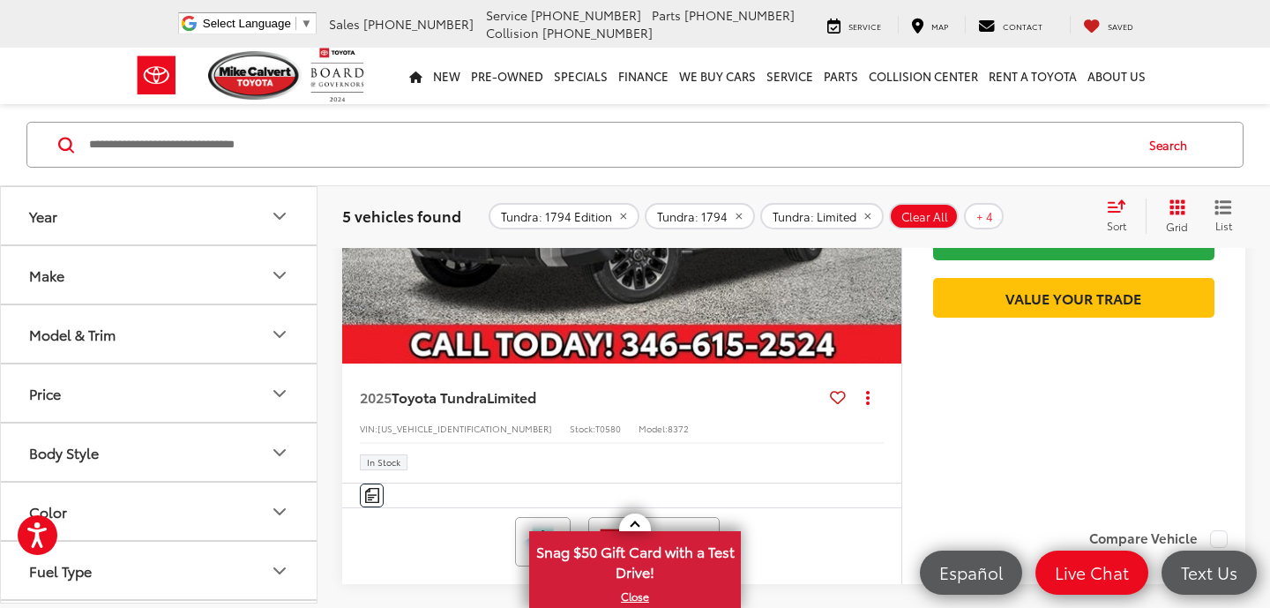
click at [528, 285] on img "2025 Toyota Tundra Limited 0" at bounding box center [622, 155] width 562 height 422
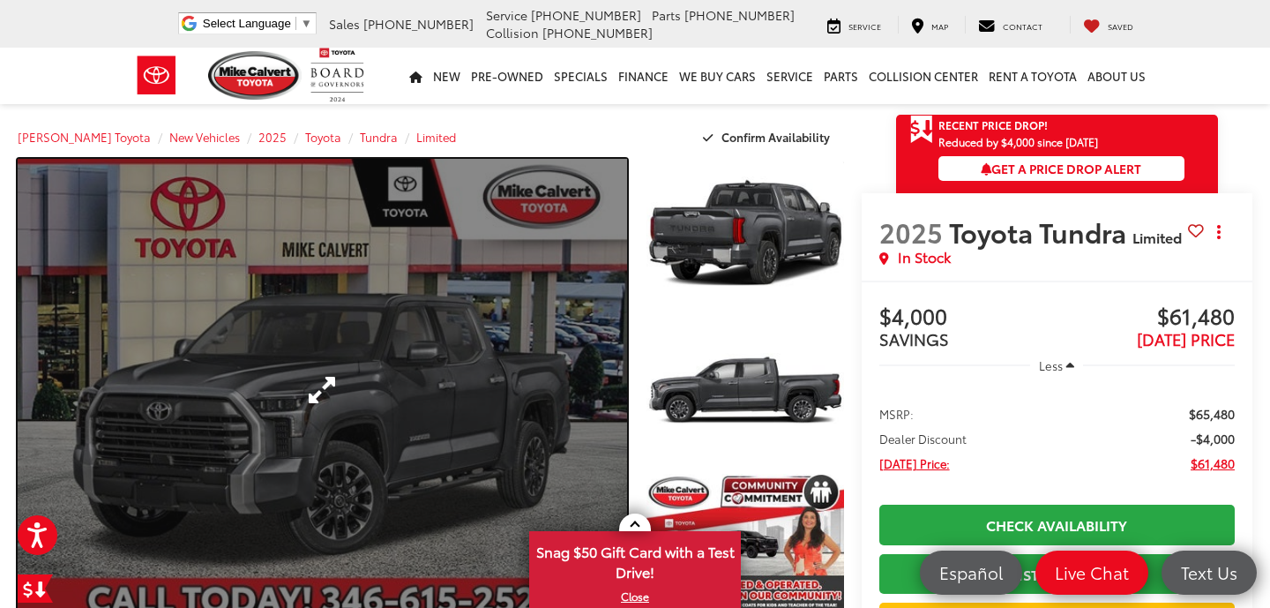
click at [506, 310] on link "Expand Photo 0" at bounding box center [323, 390] width 610 height 463
